Goal: Information Seeking & Learning: Compare options

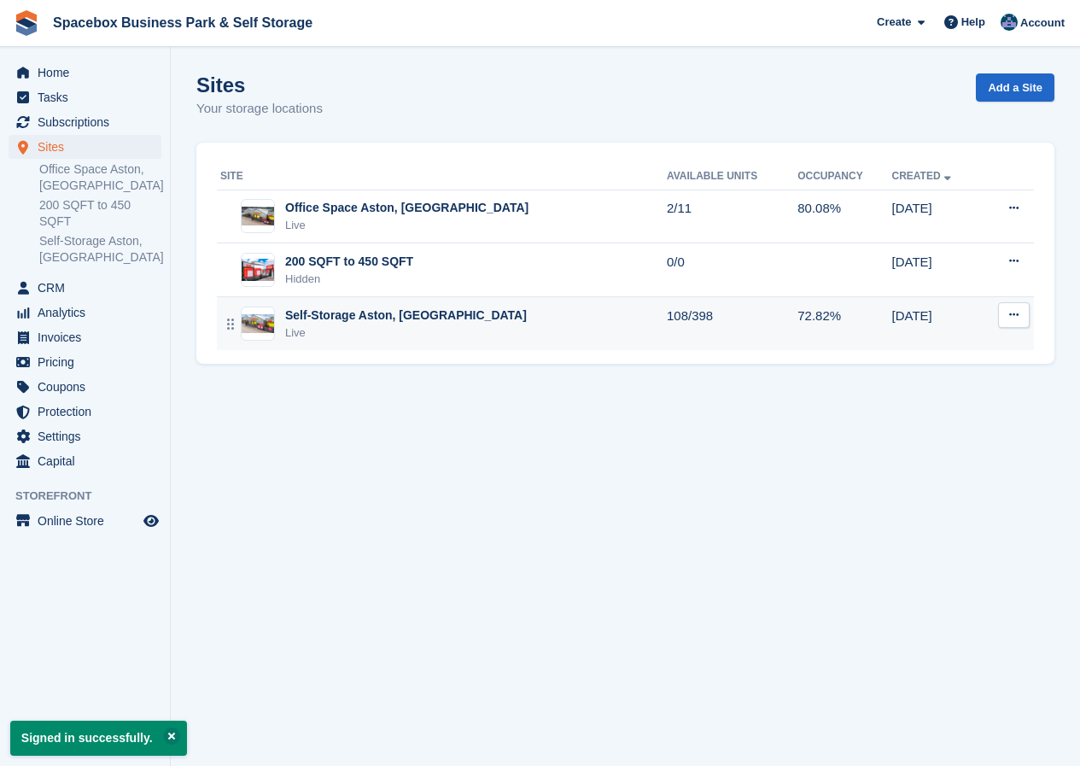
click at [311, 324] on div "Self-Storage Aston, Birmingham Live" at bounding box center [406, 324] width 242 height 35
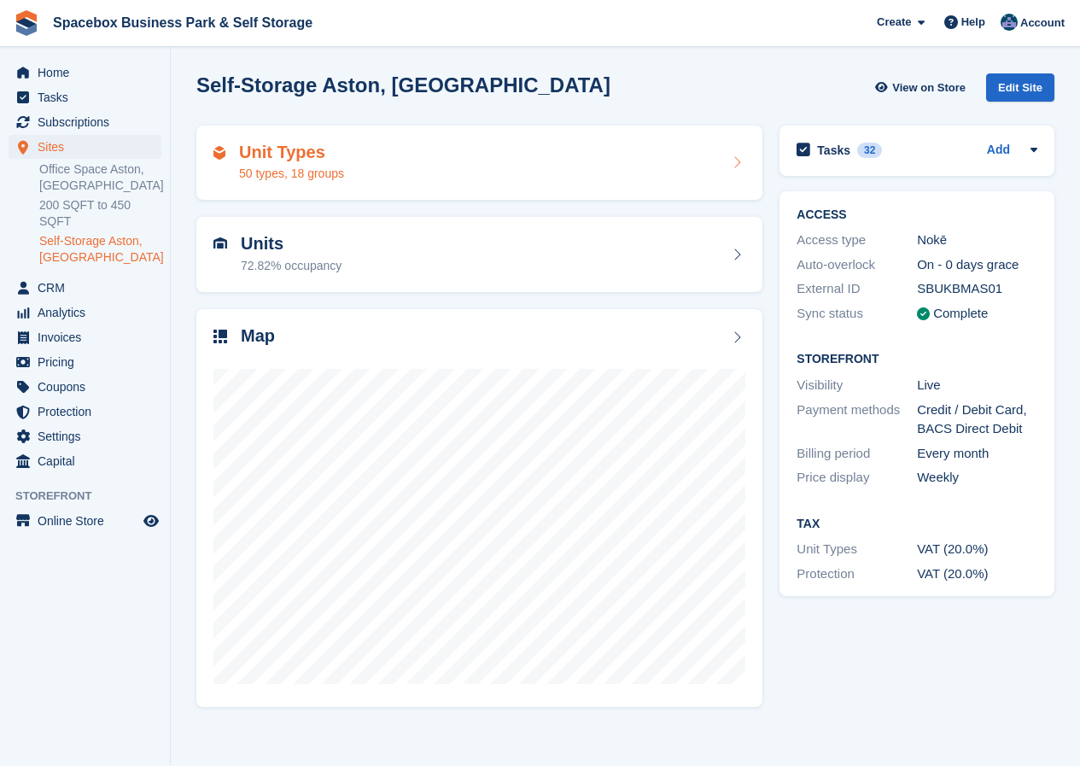
click at [262, 161] on h2 "Unit Types" at bounding box center [291, 153] width 105 height 20
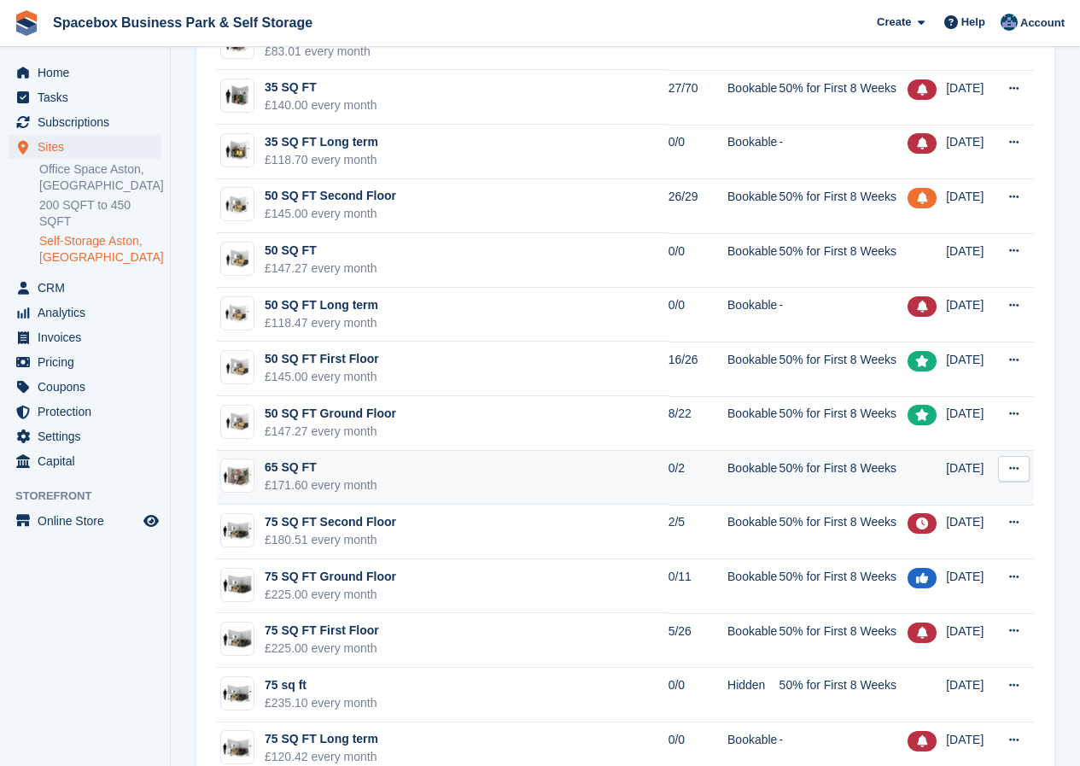
scroll to position [683, 0]
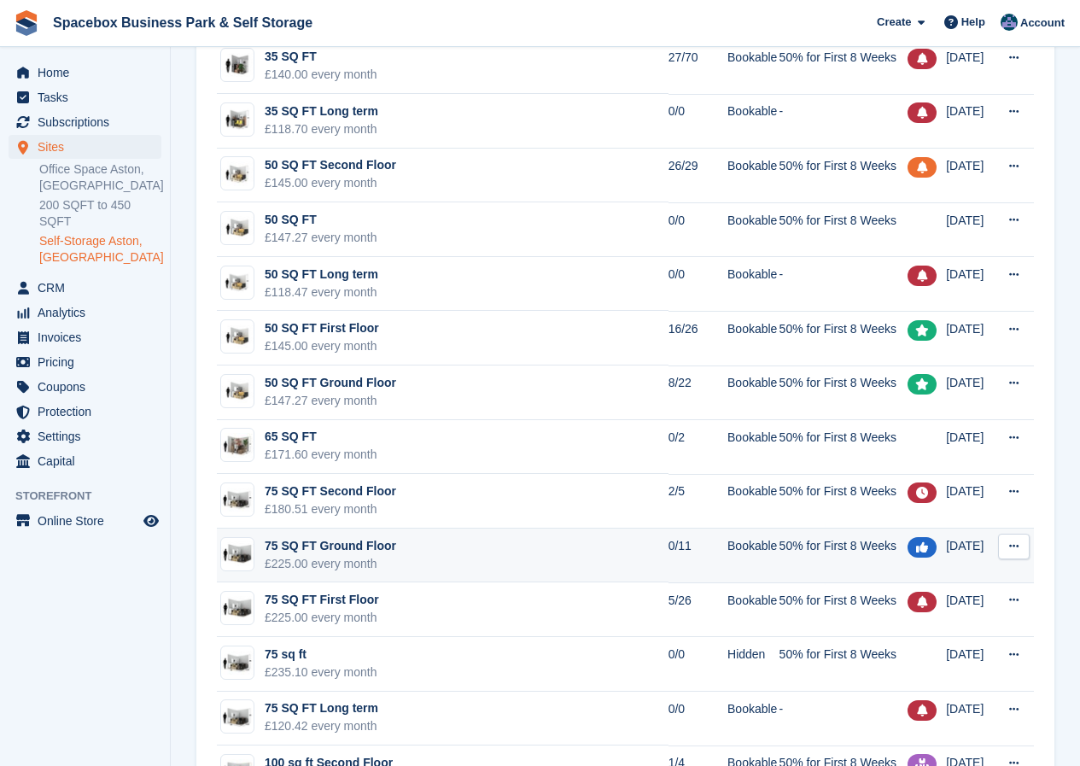
click at [340, 547] on div "75 SQ FT Ground Floor" at bounding box center [331, 546] width 132 height 18
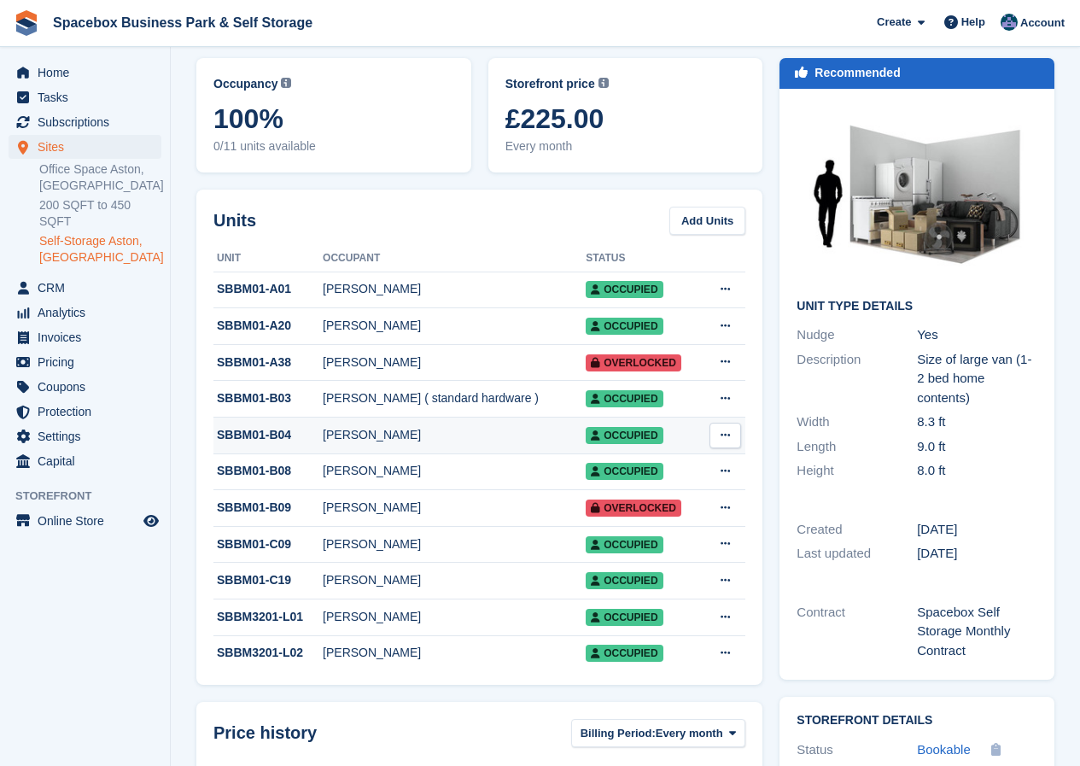
scroll to position [171, 0]
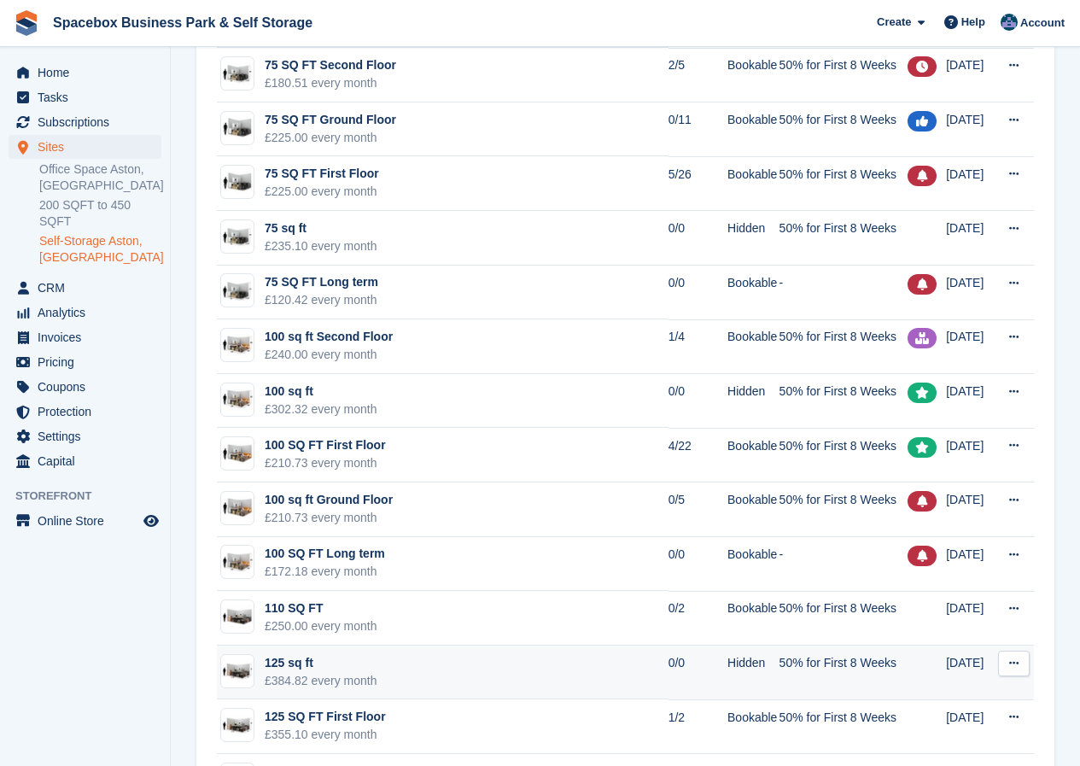
scroll to position [1025, 0]
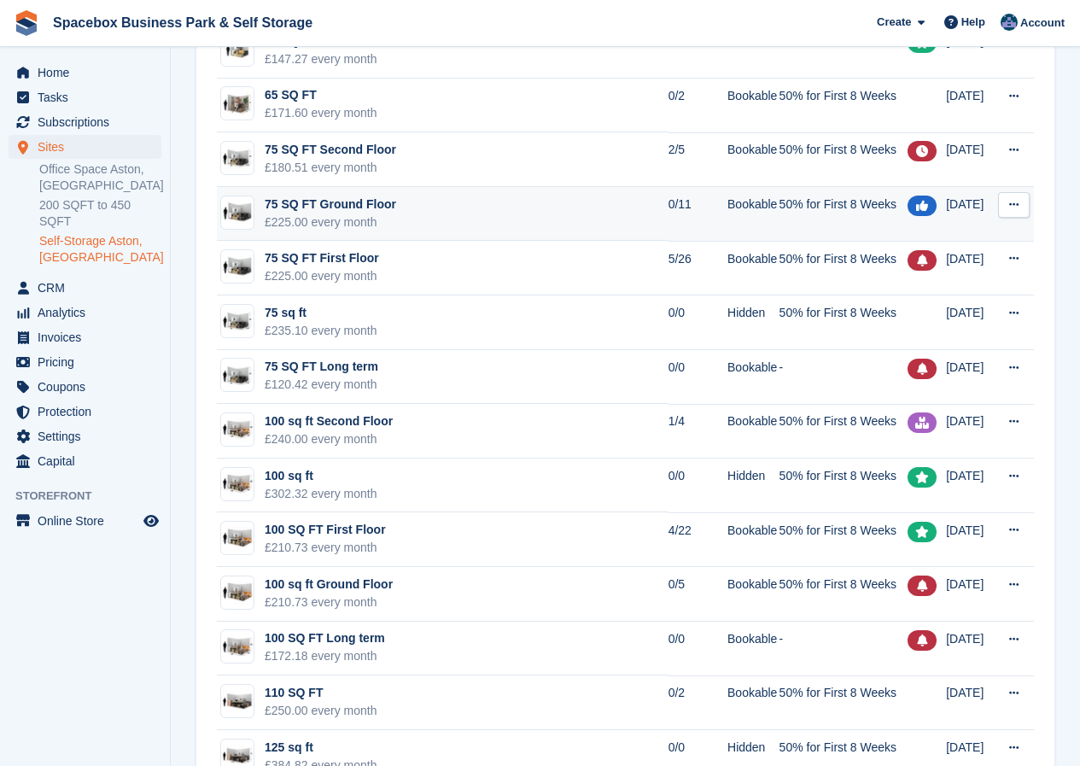
click at [385, 214] on div "£225.00 every month" at bounding box center [331, 223] width 132 height 18
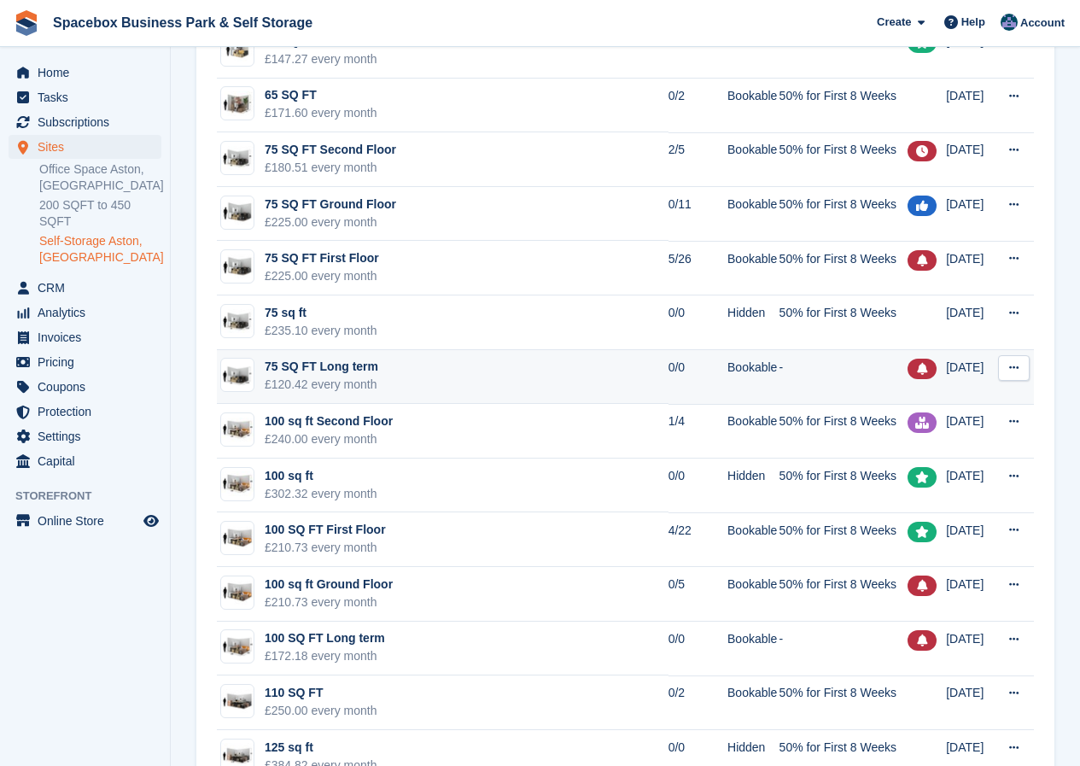
scroll to position [854, 0]
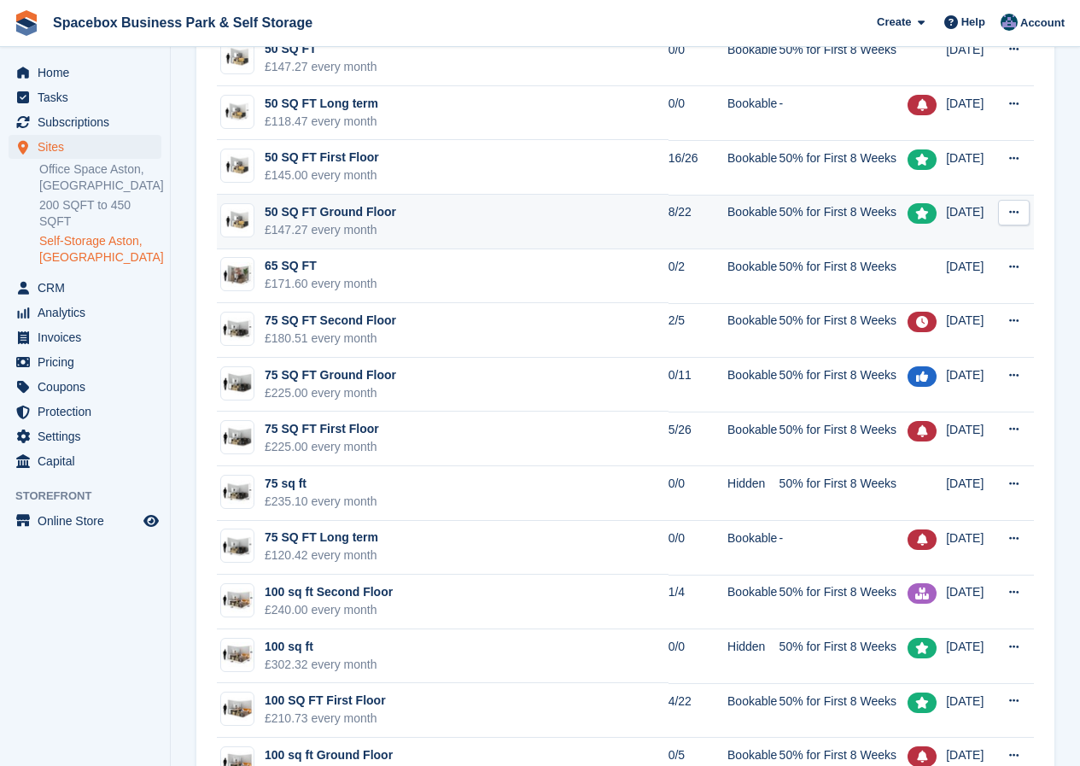
click at [380, 221] on div "£147.27 every month" at bounding box center [331, 230] width 132 height 18
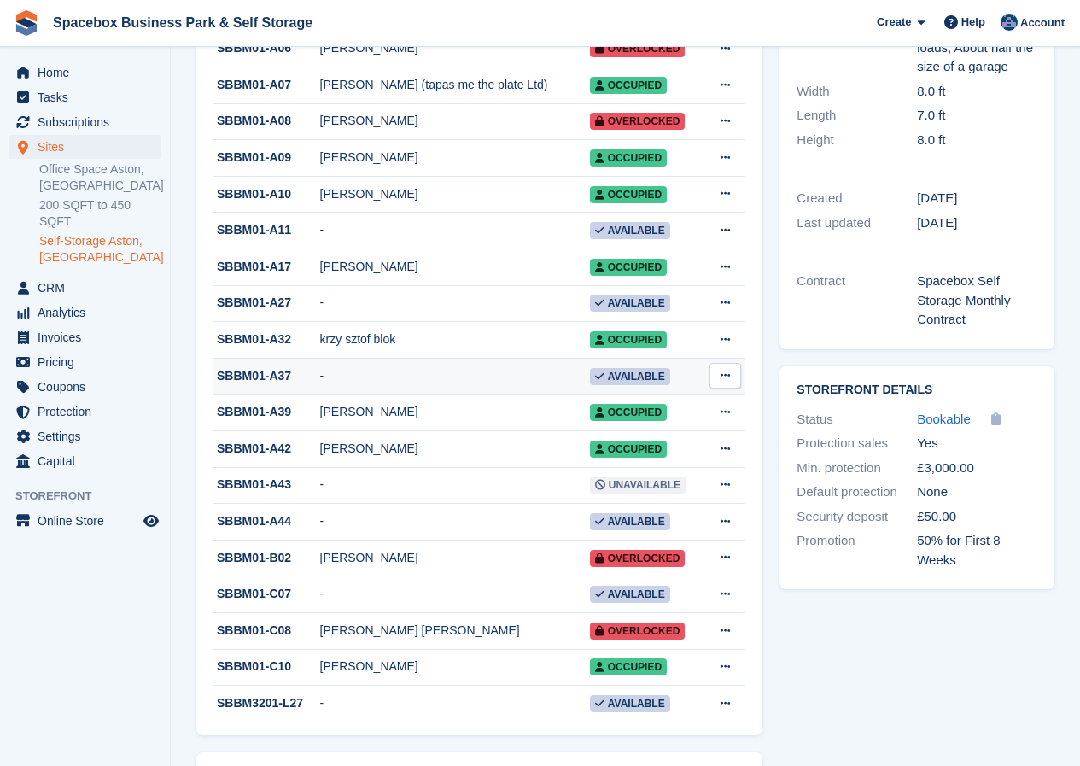
scroll to position [512, 0]
